Goal: Ask a question

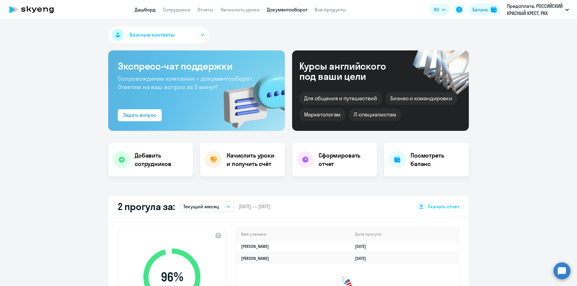
click at [288, 8] on link "Документооборот" at bounding box center [287, 10] width 41 height 6
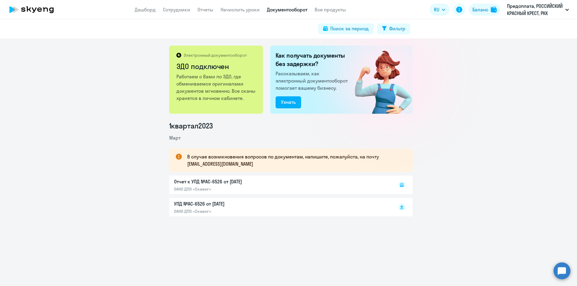
click at [187, 166] on p "В случае возникновения вопросов по документам, напишите, пожалуйста, на почту […" at bounding box center [294, 160] width 214 height 14
drag, startPoint x: 184, startPoint y: 165, endPoint x: 246, endPoint y: 166, distance: 62.2
click at [246, 166] on div "В случае возникновения вопросов по документам, напишите, пожалуйста, на почту […" at bounding box center [290, 160] width 243 height 23
copy p "[EMAIL_ADDRESS][DOMAIN_NAME]"
click at [190, 184] on div "Отчет к УПД №AC-6526 от [DATE] ОАНО ДПО «Скаенг»" at bounding box center [290, 185] width 243 height 19
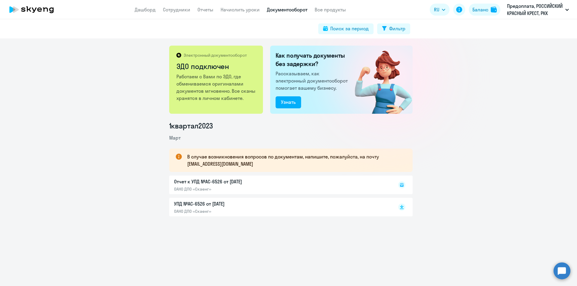
drag, startPoint x: 202, startPoint y: 183, endPoint x: 365, endPoint y: 181, distance: 163.1
click at [203, 183] on div "Отчет к УПД №AC-6526 от [DATE] ОАНО ДПО «Скаенг»" at bounding box center [290, 185] width 243 height 19
click at [400, 186] on icon at bounding box center [402, 185] width 4 height 4
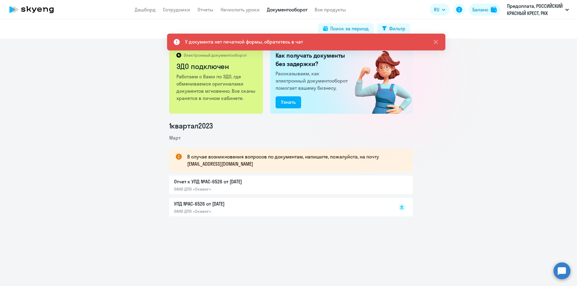
click at [556, 264] on div "Электронный документооборот ЭДО подключен Работаем с Вами по ЭДО, где обменивае…" at bounding box center [288, 162] width 577 height 248
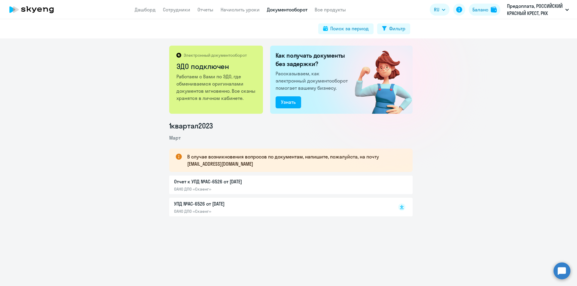
click at [564, 269] on circle at bounding box center [561, 271] width 17 height 17
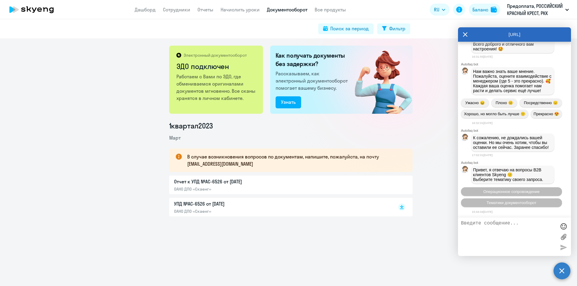
scroll to position [9378, 0]
click at [510, 203] on span "Тематики документооборот" at bounding box center [511, 203] width 50 height 5
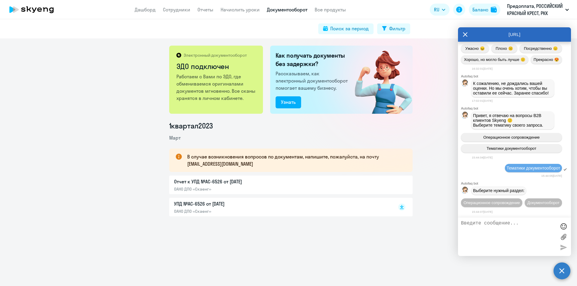
scroll to position [9443, 0]
click at [527, 204] on span "Документооборот" at bounding box center [543, 203] width 32 height 5
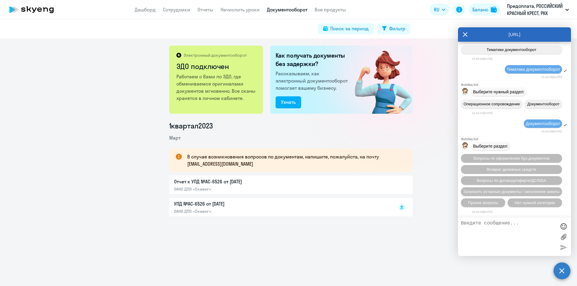
scroll to position [9542, 0]
click at [505, 156] on span "Вопросы по оформлению бух.документов" at bounding box center [511, 158] width 76 height 5
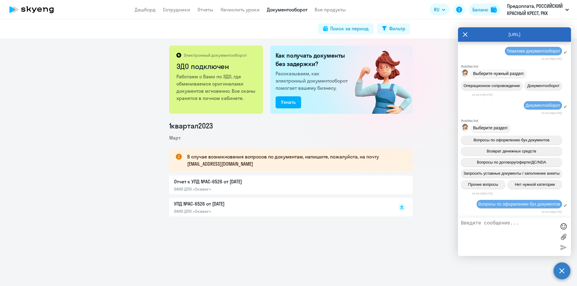
scroll to position [9617, 0]
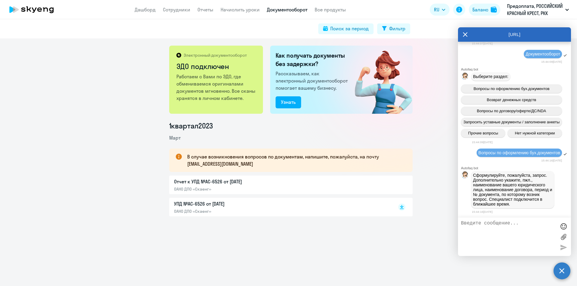
click at [511, 227] on textarea at bounding box center [508, 237] width 95 height 32
paste textarea "ОБЩЕРОССИЙСКАЯ ОБЩЕСТВЕННАЯ ОРГАНИЗАЦИЯ «[DEMOGRAPHIC_DATA]»"
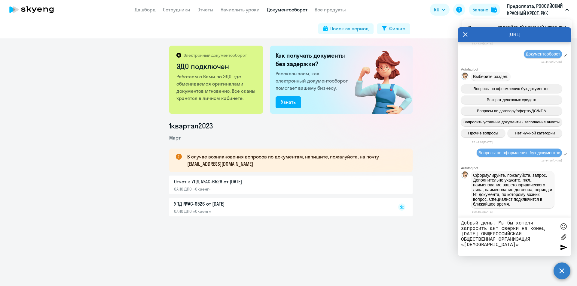
paste textarea "7728014523"
type textarea "Добрый день. Мы бы хотели запросить акт сверки на конец [DATE] ОБЩЕРОССИЙСКАЯ О…"
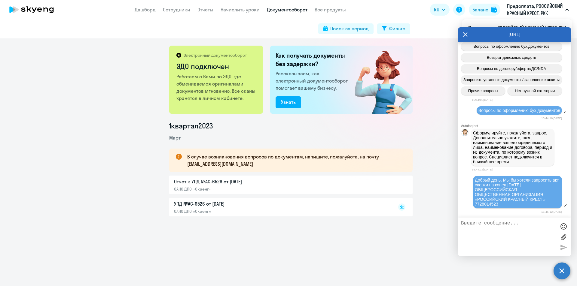
scroll to position [9659, 0]
drag, startPoint x: 242, startPoint y: 164, endPoint x: 184, endPoint y: 167, distance: 57.8
click at [184, 167] on div "В случае возникновения вопросов по документам, напишите, пожалуйста, на почту […" at bounding box center [290, 160] width 243 height 23
copy p "[EMAIL_ADDRESS][DOMAIN_NAME]"
